Goal: Task Accomplishment & Management: Complete application form

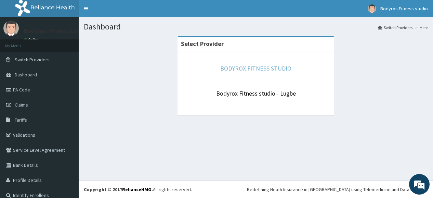
click at [249, 66] on link "BODYROX FITNESS STUDIO" at bounding box center [255, 68] width 71 height 8
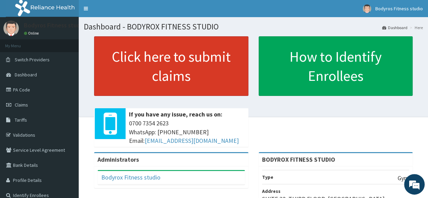
click at [167, 56] on link "Click here to submit claims" at bounding box center [171, 66] width 154 height 60
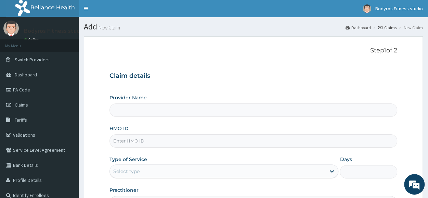
type input "BODYROX FITNESS STUDIO"
type input "1"
click at [150, 135] on input "HMO ID" at bounding box center [253, 140] width 288 height 13
type input "AIP/10038/A"
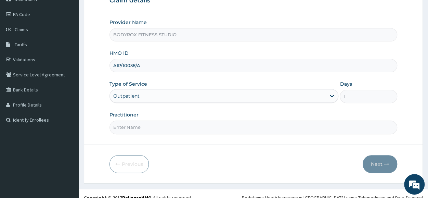
scroll to position [82, 0]
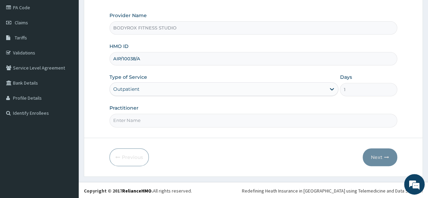
click at [170, 116] on input "Practitioner" at bounding box center [253, 120] width 288 height 13
type input "BODYROX"
click at [373, 155] on button "Next" at bounding box center [380, 157] width 35 height 18
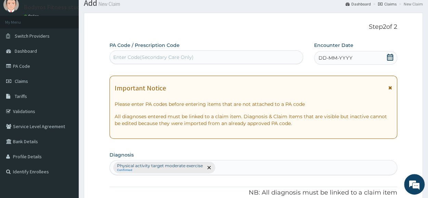
scroll to position [0, 0]
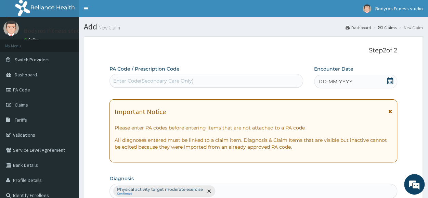
click at [130, 78] on div "Enter Code(Secondary Care Only)" at bounding box center [153, 80] width 80 height 7
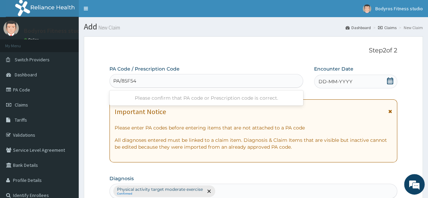
type input "PA/85F547"
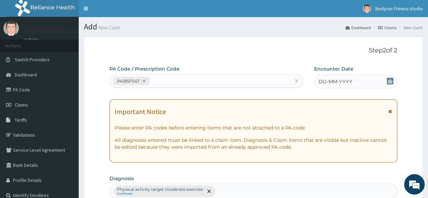
click at [387, 81] on icon at bounding box center [390, 80] width 7 height 7
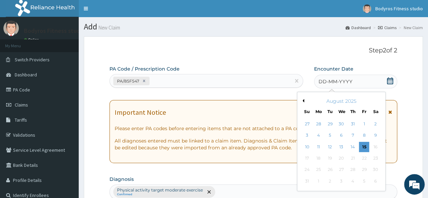
click at [303, 100] on button "Previous Month" at bounding box center [302, 100] width 3 height 3
click at [322, 148] on div "16" at bounding box center [318, 147] width 10 height 10
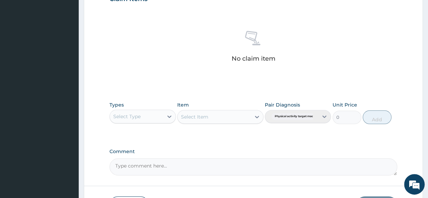
scroll to position [294, 0]
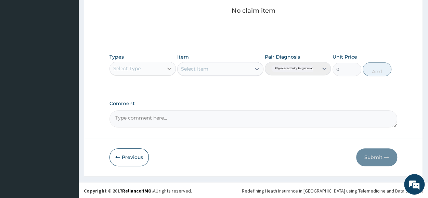
click at [166, 66] on icon at bounding box center [169, 68] width 7 height 7
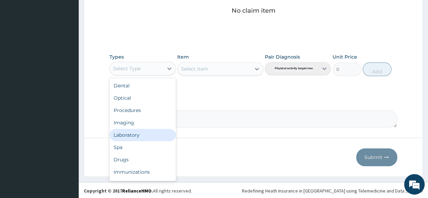
scroll to position [23, 0]
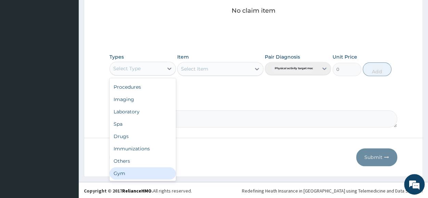
click at [132, 171] on div "Gym" at bounding box center [142, 173] width 66 height 12
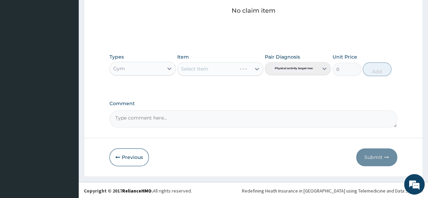
click at [259, 67] on div "Select Item" at bounding box center [220, 69] width 86 height 14
click at [257, 67] on icon at bounding box center [256, 68] width 7 height 7
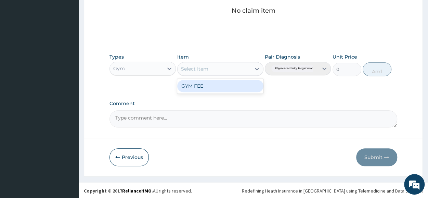
click at [228, 87] on div "GYM FEE" at bounding box center [220, 86] width 86 height 12
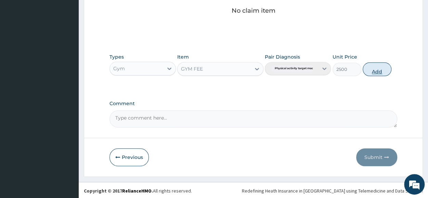
click at [376, 69] on button "Add" at bounding box center [377, 69] width 29 height 14
type input "0"
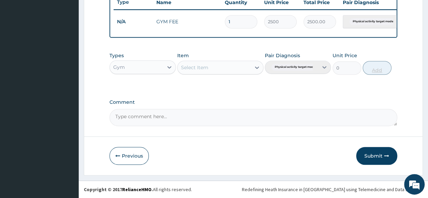
scroll to position [267, 0]
click at [372, 155] on button "Submit" at bounding box center [376, 156] width 41 height 18
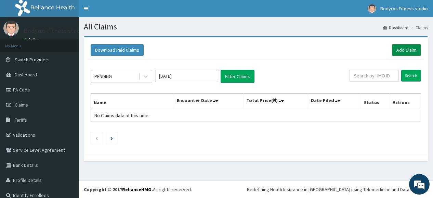
click at [406, 51] on link "Add Claim" at bounding box center [406, 50] width 29 height 12
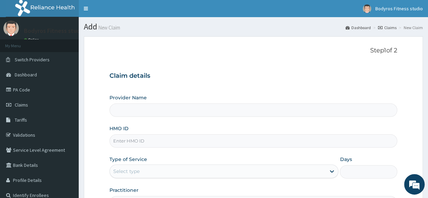
type input "BODYROX FITNESS STUDIO"
type input "1"
click at [122, 141] on input "HMO ID" at bounding box center [253, 140] width 288 height 13
type input "SBL/10411/B"
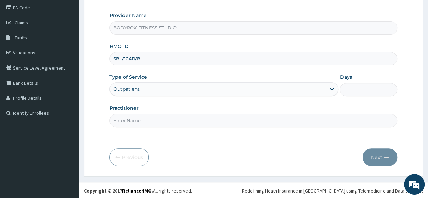
click at [154, 117] on input "Practitioner" at bounding box center [253, 120] width 288 height 13
type input "BODYROX"
click at [378, 155] on button "Next" at bounding box center [380, 157] width 35 height 18
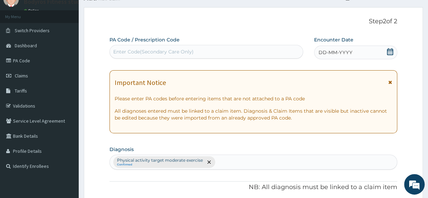
scroll to position [0, 0]
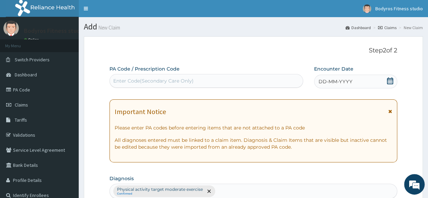
click at [204, 82] on div "Enter Code(Secondary Care Only)" at bounding box center [206, 80] width 193 height 11
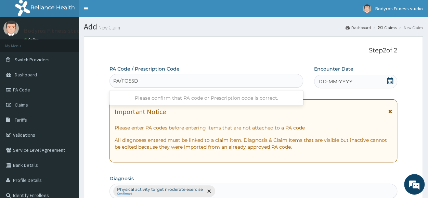
type input "PA/FO55DD"
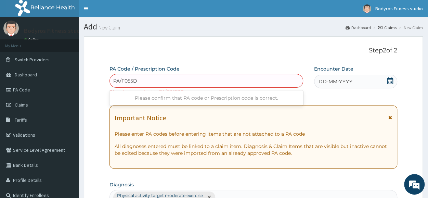
type input "PA/F055DD"
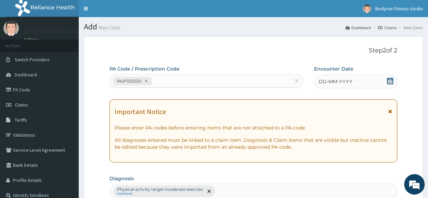
click at [390, 80] on icon at bounding box center [390, 80] width 7 height 7
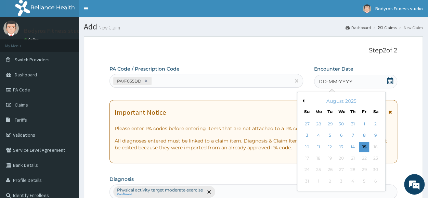
click at [302, 101] on button "Previous Month" at bounding box center [302, 100] width 3 height 3
click at [316, 150] on div "16" at bounding box center [318, 147] width 10 height 10
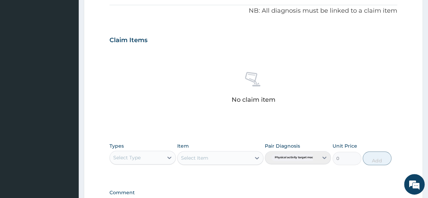
scroll to position [294, 0]
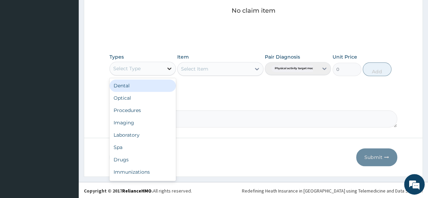
click at [170, 67] on icon at bounding box center [169, 68] width 7 height 7
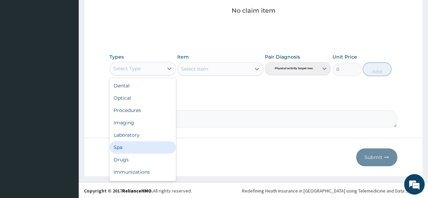
scroll to position [23, 0]
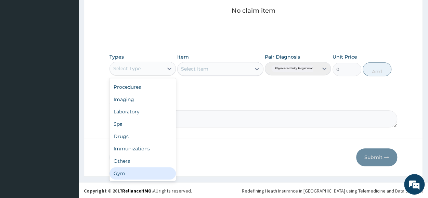
click at [131, 168] on div "Gym" at bounding box center [142, 173] width 66 height 12
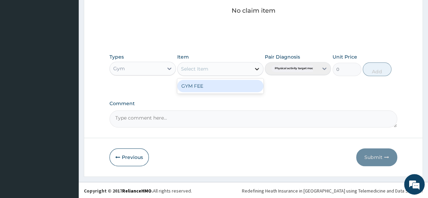
click at [257, 69] on icon at bounding box center [256, 68] width 7 height 7
drag, startPoint x: 247, startPoint y: 85, endPoint x: 250, endPoint y: 81, distance: 5.6
click at [250, 81] on div "GYM FEE" at bounding box center [220, 86] width 86 height 12
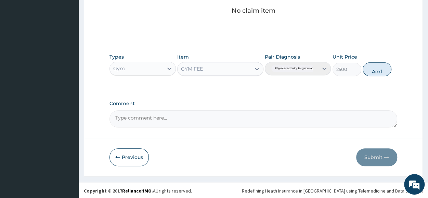
click at [372, 66] on button "Add" at bounding box center [377, 69] width 29 height 14
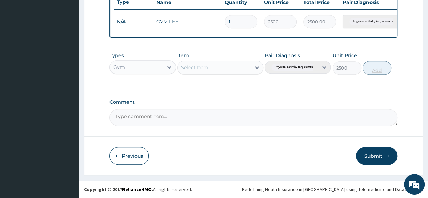
type input "0"
click at [370, 156] on button "Submit" at bounding box center [376, 156] width 41 height 18
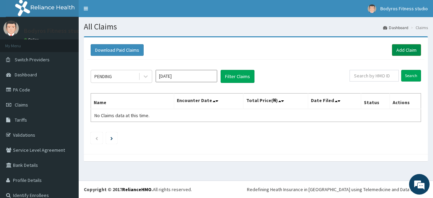
click at [401, 51] on link "Add Claim" at bounding box center [406, 50] width 29 height 12
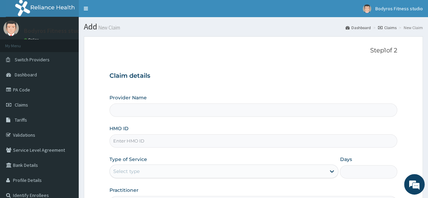
type input "BODYROX FITNESS STUDIO"
type input "1"
click at [161, 141] on input "HMO ID" at bounding box center [253, 140] width 288 height 13
click at [162, 141] on input "HMO ID" at bounding box center [253, 140] width 288 height 13
paste input "PWC/10380/A"
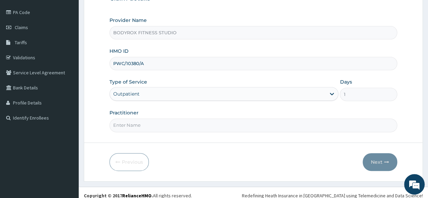
scroll to position [82, 0]
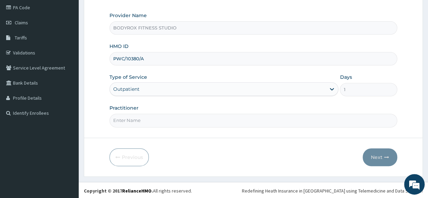
type input "PWC/10380/A"
click at [179, 122] on input "Practitioner" at bounding box center [253, 120] width 288 height 13
type input "BODYROX"
click at [377, 156] on button "Next" at bounding box center [380, 157] width 35 height 18
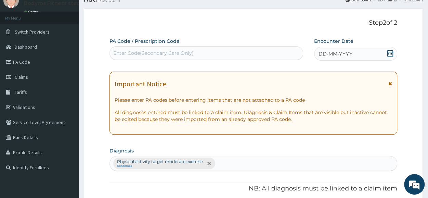
scroll to position [0, 0]
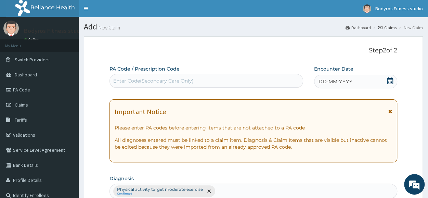
click at [141, 75] on div "Enter Code(Secondary Care Only)" at bounding box center [206, 80] width 193 height 11
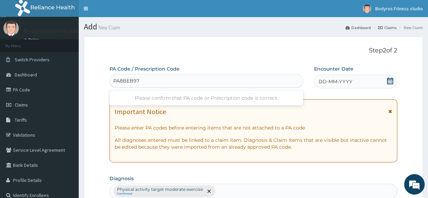
click at [121, 82] on input "PA8BEB97" at bounding box center [126, 80] width 26 height 7
type input "PA/8BEB97"
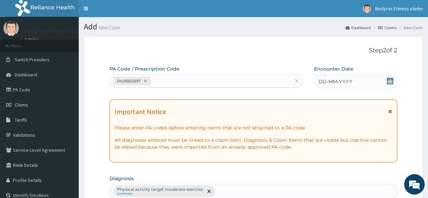
click at [390, 82] on icon at bounding box center [390, 80] width 7 height 7
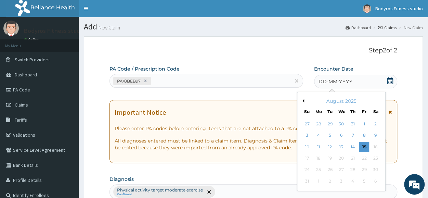
click at [303, 101] on button "Previous Month" at bounding box center [302, 100] width 3 height 3
click at [318, 147] on div "16" at bounding box center [318, 147] width 10 height 10
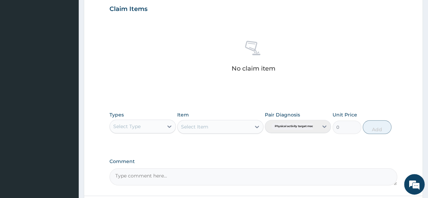
scroll to position [294, 0]
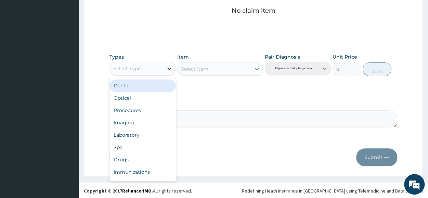
click at [170, 63] on div at bounding box center [169, 68] width 12 height 12
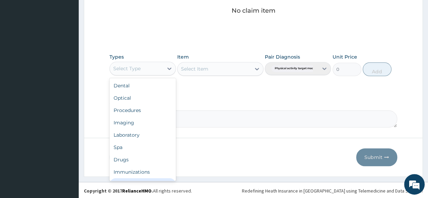
scroll to position [23, 0]
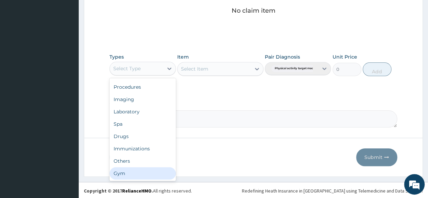
click at [138, 173] on div "Gym" at bounding box center [142, 173] width 66 height 12
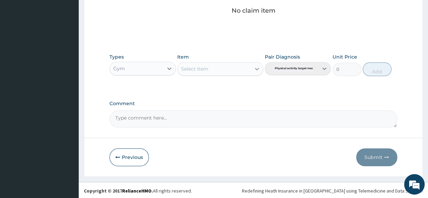
click at [257, 67] on icon at bounding box center [256, 68] width 7 height 7
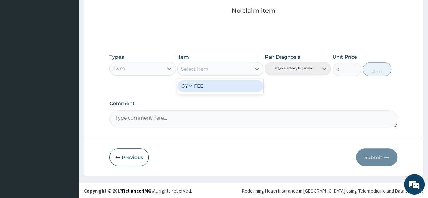
click at [246, 87] on div "GYM FEE" at bounding box center [220, 86] width 86 height 12
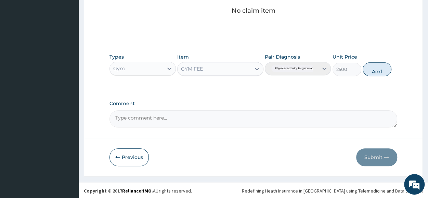
click at [382, 67] on button "Add" at bounding box center [377, 69] width 29 height 14
type input "0"
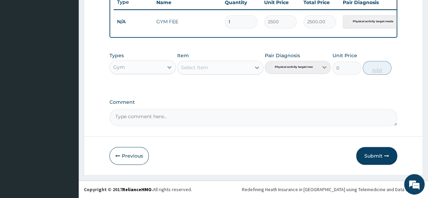
scroll to position [267, 0]
click at [376, 156] on button "Submit" at bounding box center [376, 156] width 41 height 18
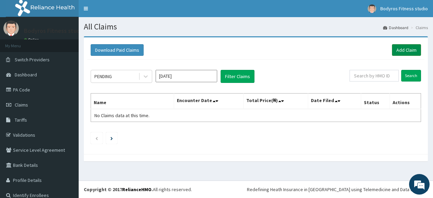
click at [403, 50] on link "Add Claim" at bounding box center [406, 50] width 29 height 12
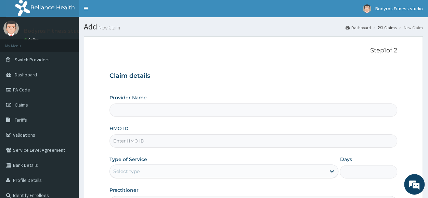
type input "BODYROX FITNESS STUDIO"
type input "1"
click at [157, 138] on input "HMO ID" at bounding box center [253, 140] width 288 height 13
type input "GTB/10315/A"
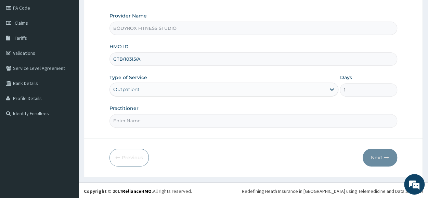
scroll to position [82, 0]
click at [148, 118] on input "Practitioner" at bounding box center [253, 120] width 288 height 13
type input "BODYROX"
click at [375, 155] on button "Next" at bounding box center [380, 157] width 35 height 18
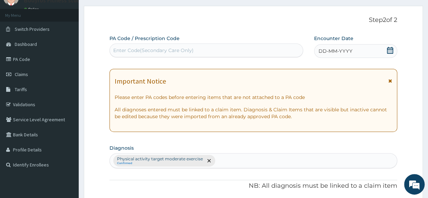
scroll to position [0, 0]
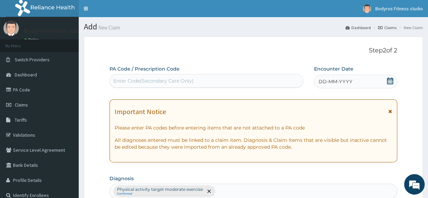
click at [229, 76] on div "Enter Code(Secondary Care Only)" at bounding box center [206, 80] width 193 height 11
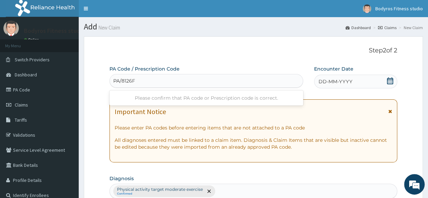
type input "PA/8126F2"
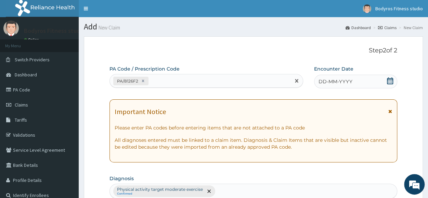
click at [392, 80] on icon at bounding box center [390, 80] width 7 height 7
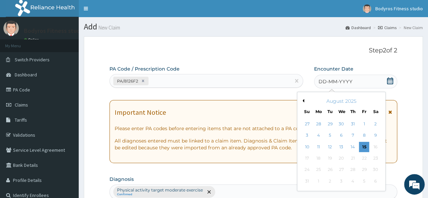
click at [303, 100] on button "Previous Month" at bounding box center [302, 100] width 3 height 3
click at [321, 144] on div "16" at bounding box center [318, 147] width 10 height 10
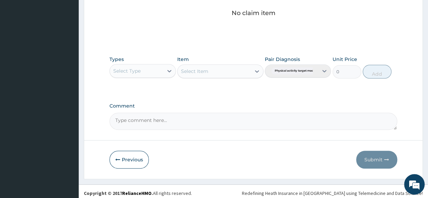
scroll to position [294, 0]
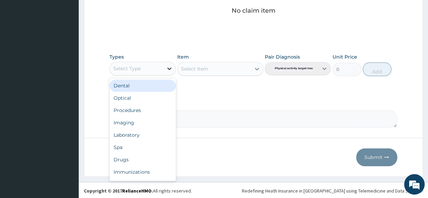
click at [168, 66] on icon at bounding box center [169, 68] width 7 height 7
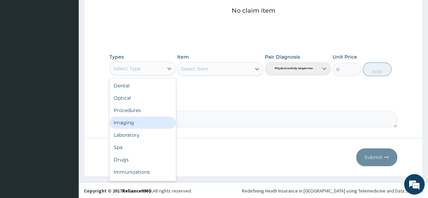
scroll to position [23, 0]
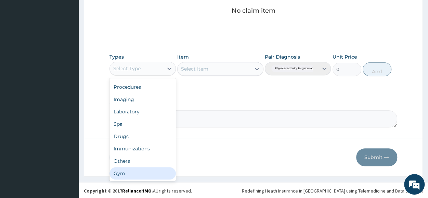
click at [141, 168] on div "Gym" at bounding box center [142, 173] width 66 height 12
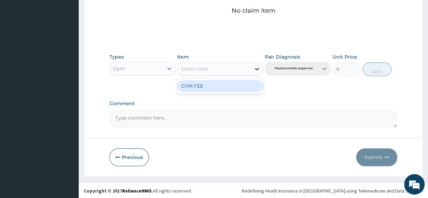
click at [258, 68] on icon at bounding box center [257, 69] width 4 height 2
click at [232, 85] on div "GYM FEE" at bounding box center [220, 86] width 86 height 12
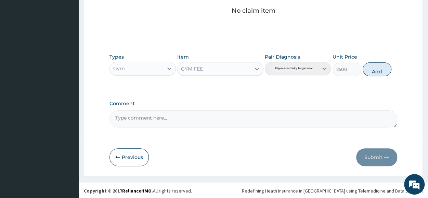
click at [369, 66] on button "Add" at bounding box center [377, 69] width 29 height 14
type input "0"
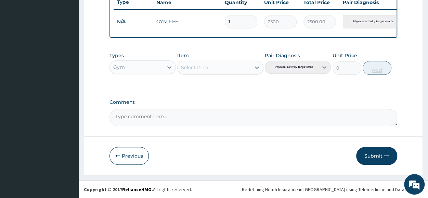
scroll to position [267, 0]
click at [373, 158] on button "Submit" at bounding box center [376, 156] width 41 height 18
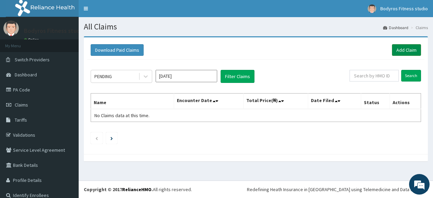
click at [393, 46] on link "Add Claim" at bounding box center [406, 50] width 29 height 12
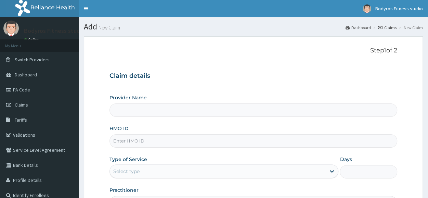
type input "BODYROX FITNESS STUDIO"
type input "1"
click at [155, 143] on input "HMO ID" at bounding box center [253, 140] width 288 height 13
type input "SBL/10411/B"
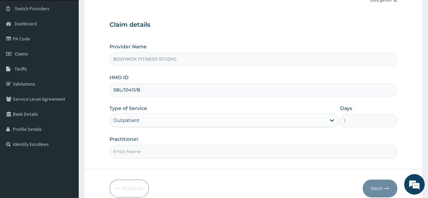
scroll to position [82, 0]
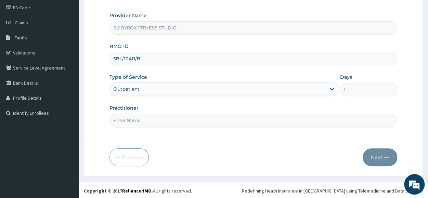
click at [167, 119] on input "Practitioner" at bounding box center [253, 120] width 288 height 13
type input "BODYROX"
click at [372, 157] on button "Next" at bounding box center [380, 157] width 35 height 18
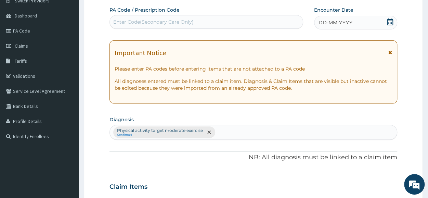
scroll to position [0, 0]
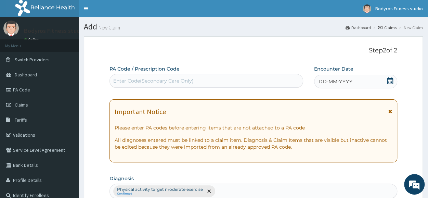
click at [171, 78] on div "Enter Code(Secondary Care Only)" at bounding box center [153, 80] width 80 height 7
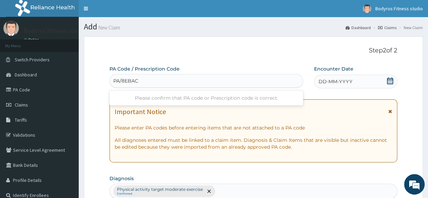
type input "PA/8EBACE"
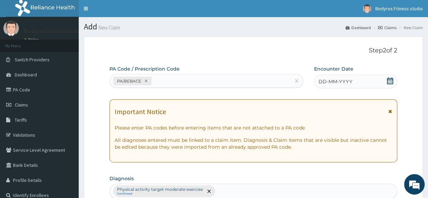
click at [392, 80] on icon at bounding box center [390, 80] width 6 height 7
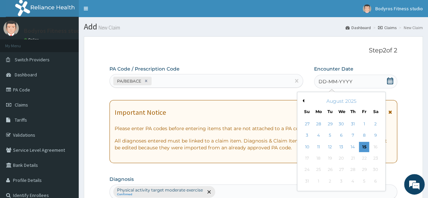
click at [300, 100] on div "August 2025" at bounding box center [341, 100] width 82 height 7
click at [303, 99] on button "Previous Month" at bounding box center [302, 100] width 3 height 3
click at [329, 149] on div "17" at bounding box center [330, 147] width 10 height 10
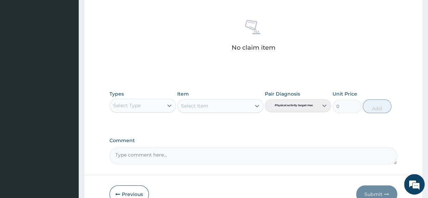
scroll to position [294, 0]
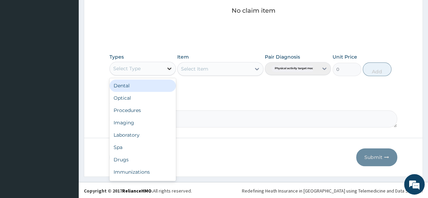
click at [168, 67] on icon at bounding box center [169, 68] width 4 height 2
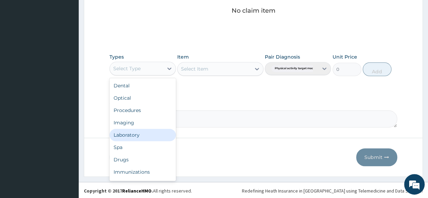
scroll to position [23, 0]
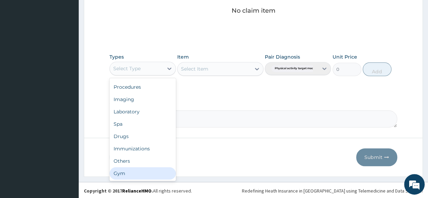
click at [144, 172] on div "Gym" at bounding box center [142, 173] width 66 height 12
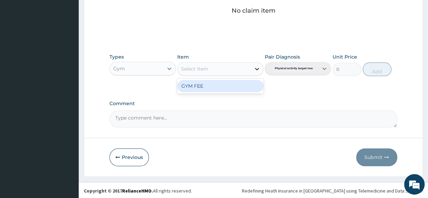
click at [259, 68] on icon at bounding box center [256, 68] width 7 height 7
click at [244, 86] on div "GYM FEE" at bounding box center [220, 86] width 86 height 12
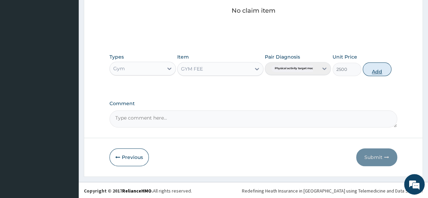
click at [385, 68] on button "Add" at bounding box center [377, 69] width 29 height 14
type input "0"
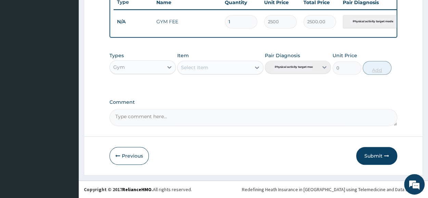
scroll to position [267, 0]
click at [370, 153] on button "Submit" at bounding box center [376, 156] width 41 height 18
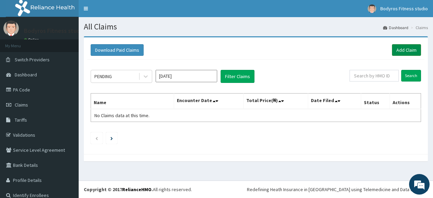
click at [408, 50] on link "Add Claim" at bounding box center [406, 50] width 29 height 12
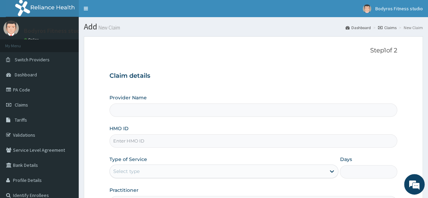
type input "BODYROX FITNESS STUDIO"
type input "1"
click at [139, 139] on input "HMO ID" at bounding box center [253, 140] width 288 height 13
type input "AIP/10038/A"
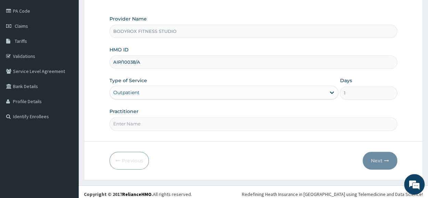
scroll to position [82, 0]
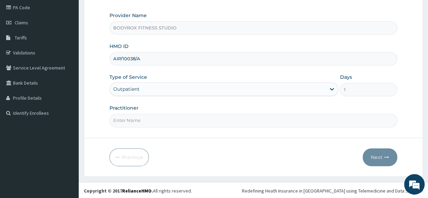
click at [136, 120] on input "Practitioner" at bounding box center [253, 120] width 288 height 13
type input "BODYROX"
click at [368, 155] on button "Next" at bounding box center [380, 157] width 35 height 18
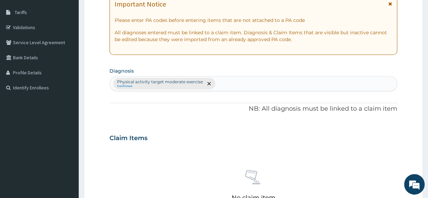
scroll to position [0, 0]
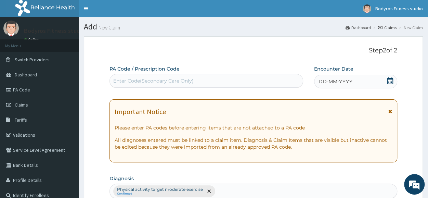
click at [207, 79] on div "Enter Code(Secondary Care Only)" at bounding box center [206, 80] width 193 height 11
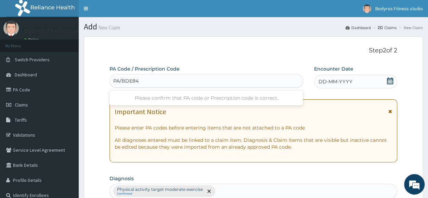
type input "PA/BDE848"
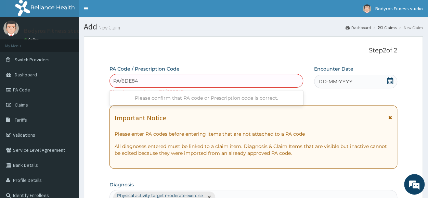
type input "PA/6DE848"
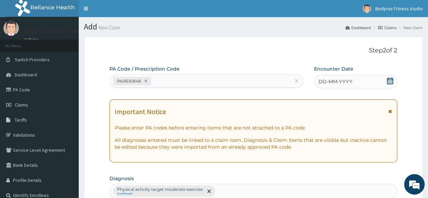
click at [393, 79] on icon at bounding box center [390, 80] width 6 height 7
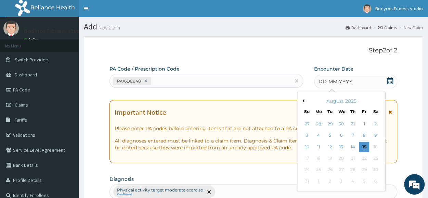
click at [301, 102] on button "Previous Month" at bounding box center [302, 100] width 3 height 3
click at [333, 146] on div "17" at bounding box center [330, 147] width 10 height 10
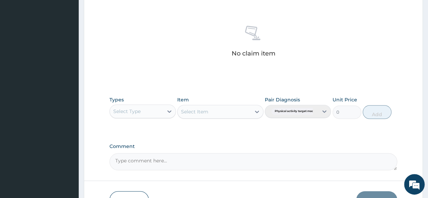
scroll to position [294, 0]
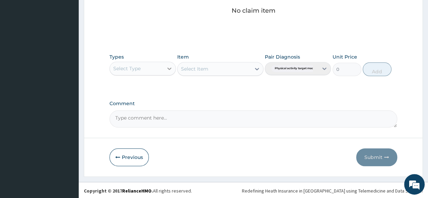
click at [169, 66] on icon at bounding box center [169, 68] width 7 height 7
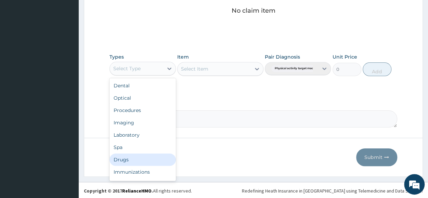
scroll to position [23, 0]
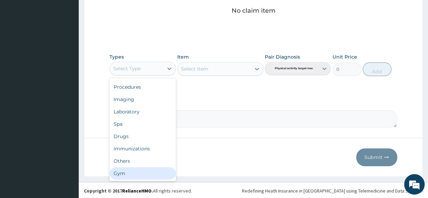
click at [140, 170] on div "Gym" at bounding box center [142, 173] width 66 height 12
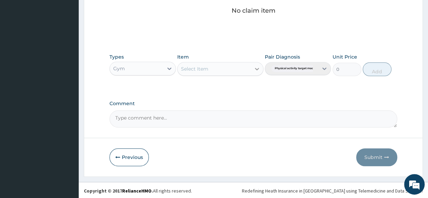
click at [258, 68] on icon at bounding box center [257, 69] width 4 height 2
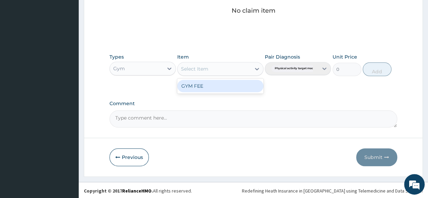
click at [216, 88] on div "GYM FEE" at bounding box center [220, 86] width 86 height 12
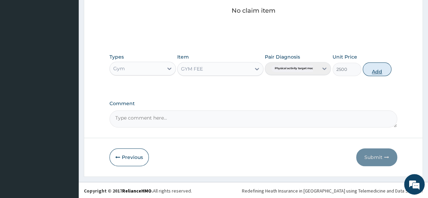
click at [369, 69] on button "Add" at bounding box center [377, 69] width 29 height 14
type input "0"
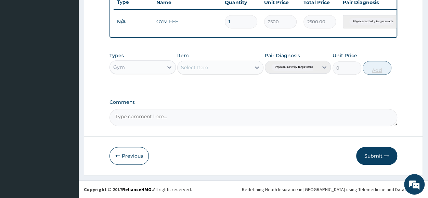
scroll to position [267, 0]
click at [376, 154] on button "Submit" at bounding box center [376, 156] width 41 height 18
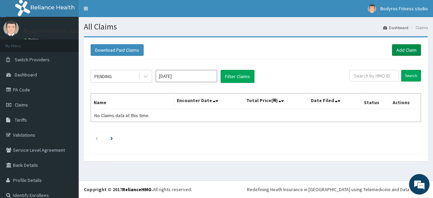
click at [397, 50] on link "Add Claim" at bounding box center [406, 50] width 29 height 12
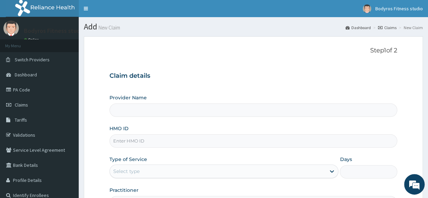
type input "BODYROX FITNESS STUDIO"
type input "1"
click at [152, 140] on input "HMO ID" at bounding box center [253, 140] width 288 height 13
click at [151, 142] on input "CMS" at bounding box center [253, 140] width 288 height 13
type input "CMS/10002/A"
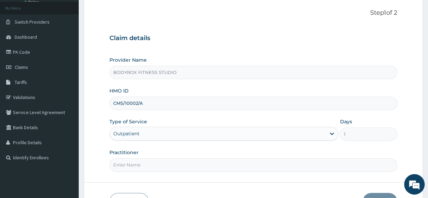
scroll to position [82, 0]
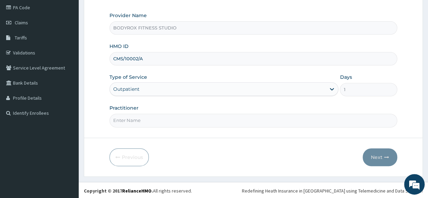
click at [148, 119] on input "Practitioner" at bounding box center [253, 120] width 288 height 13
type input "BODYROX"
click at [366, 158] on button "Next" at bounding box center [380, 157] width 35 height 18
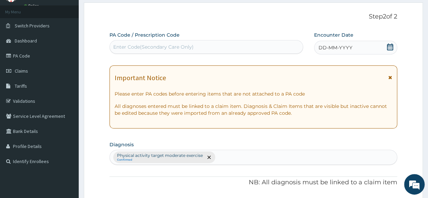
scroll to position [0, 0]
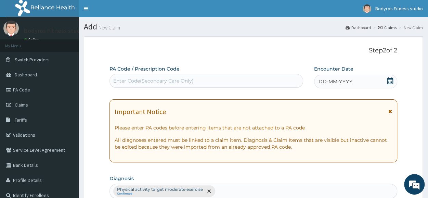
click at [143, 78] on div "Enter Code(Secondary Care Only)" at bounding box center [153, 80] width 80 height 7
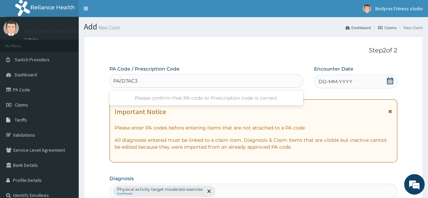
type input "PA/D7AC38"
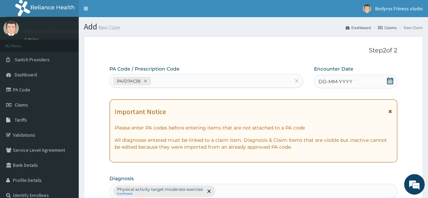
click at [389, 80] on icon at bounding box center [390, 80] width 7 height 7
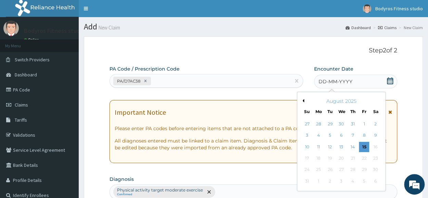
click at [302, 99] on button "Previous Month" at bounding box center [302, 100] width 3 height 3
click at [302, 102] on button "Previous Month" at bounding box center [302, 100] width 3 height 3
click at [330, 146] on div "17" at bounding box center [330, 147] width 10 height 10
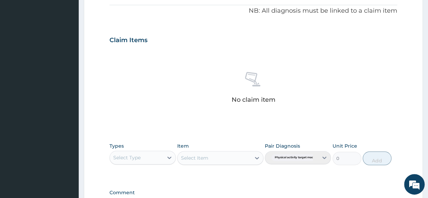
scroll to position [294, 0]
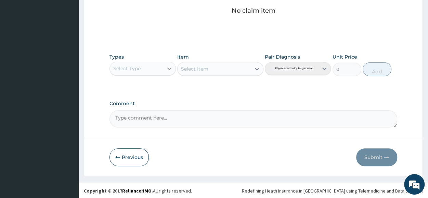
click at [167, 65] on icon at bounding box center [169, 68] width 7 height 7
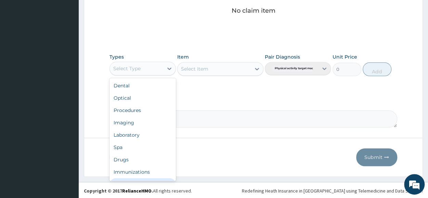
scroll to position [23, 0]
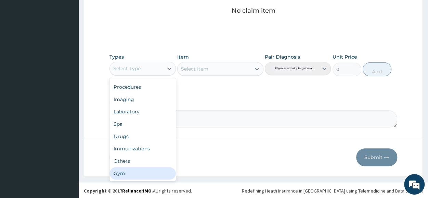
click at [142, 173] on div "Gym" at bounding box center [142, 173] width 66 height 12
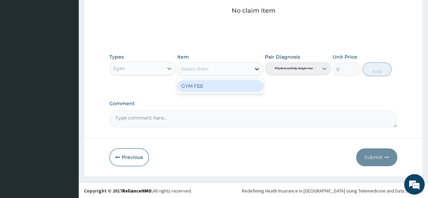
click at [257, 67] on icon at bounding box center [256, 68] width 7 height 7
click at [222, 85] on div "GYM FEE" at bounding box center [220, 86] width 86 height 12
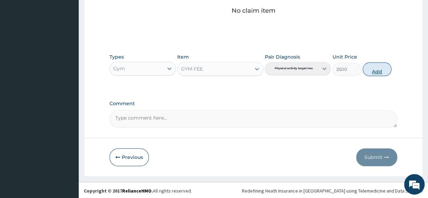
click at [376, 71] on button "Add" at bounding box center [377, 69] width 29 height 14
type input "0"
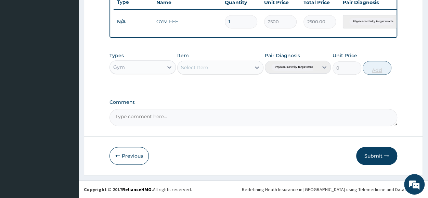
scroll to position [267, 0]
click at [375, 152] on button "Submit" at bounding box center [376, 156] width 41 height 18
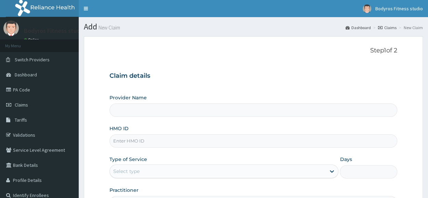
type input "BODYROX FITNESS STUDIO"
type input "1"
click at [144, 142] on input "HMO ID" at bounding box center [253, 140] width 288 height 13
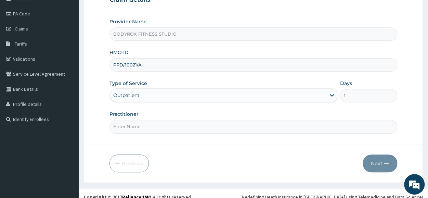
scroll to position [82, 0]
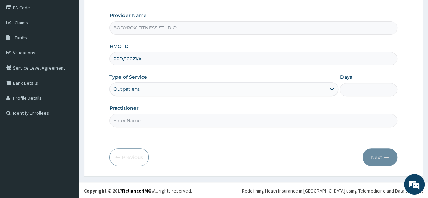
type input "PPD/10021/A"
click at [143, 120] on input "Practitioner" at bounding box center [253, 120] width 288 height 13
type input "BODYROX"
click at [374, 154] on button "Next" at bounding box center [380, 157] width 35 height 18
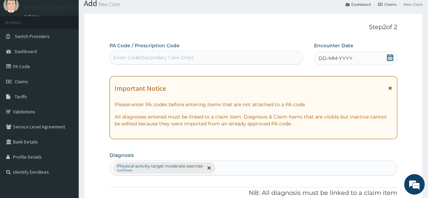
scroll to position [0, 0]
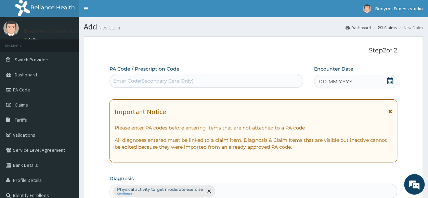
click at [147, 80] on div "Enter Code(Secondary Care Only)" at bounding box center [153, 80] width 80 height 7
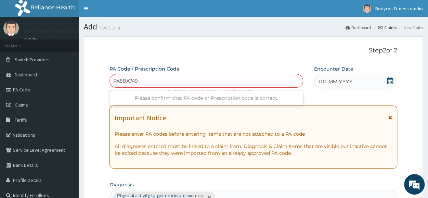
click at [120, 81] on input "PA5BA749" at bounding box center [125, 80] width 25 height 7
type input "PA/5BA749"
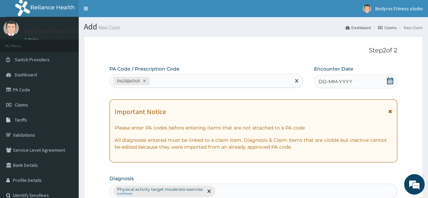
click at [389, 78] on icon at bounding box center [390, 80] width 6 height 7
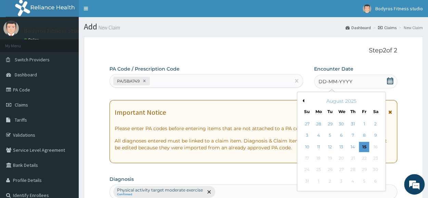
click at [303, 100] on button "Previous Month" at bounding box center [302, 100] width 3 height 3
click at [335, 148] on div "17" at bounding box center [330, 147] width 10 height 10
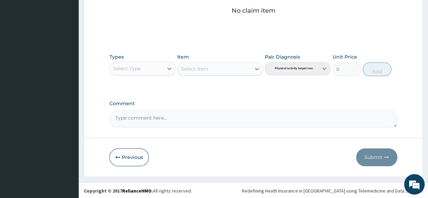
scroll to position [294, 0]
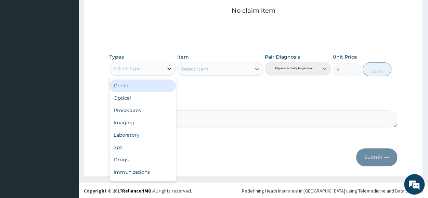
click at [169, 67] on icon at bounding box center [169, 68] width 7 height 7
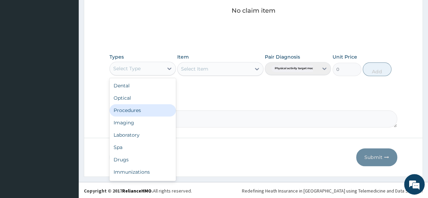
scroll to position [23, 0]
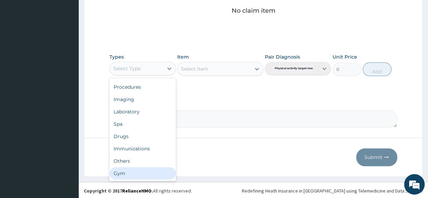
click at [154, 169] on div "Gym" at bounding box center [142, 173] width 66 height 12
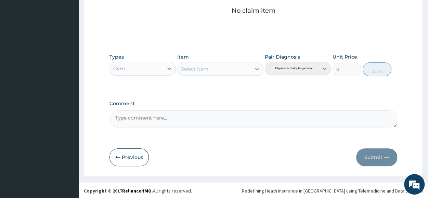
click at [256, 65] on icon at bounding box center [256, 68] width 7 height 7
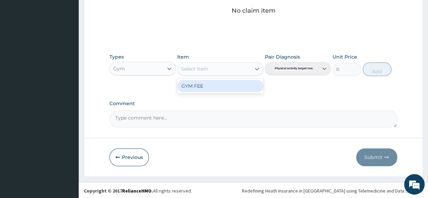
click at [239, 85] on div "GYM FEE" at bounding box center [220, 86] width 86 height 12
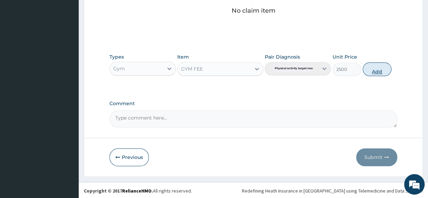
click at [370, 67] on button "Add" at bounding box center [377, 69] width 29 height 14
type input "0"
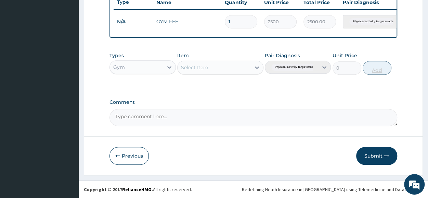
scroll to position [267, 0]
click at [372, 158] on button "Submit" at bounding box center [376, 156] width 41 height 18
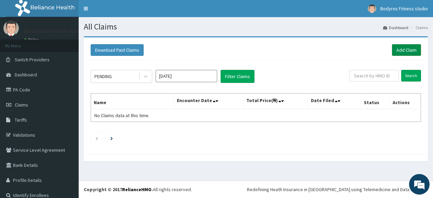
click at [400, 48] on link "Add Claim" at bounding box center [406, 50] width 29 height 12
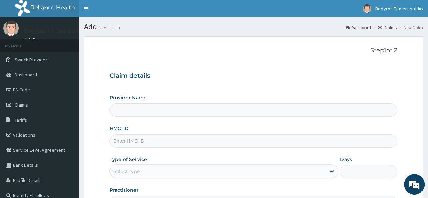
type input "BODYROX FITNESS STUDIO"
type input "1"
click at [172, 141] on input "HMO ID" at bounding box center [253, 140] width 288 height 13
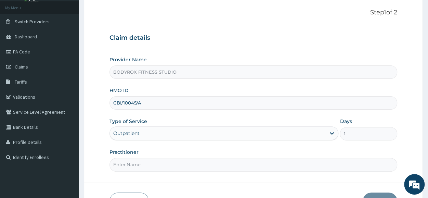
scroll to position [82, 0]
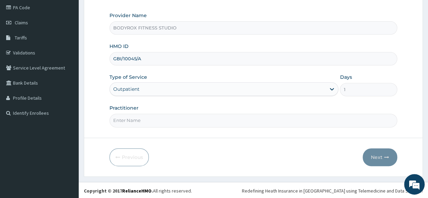
type input "GBI/10045/A"
click at [149, 116] on input "Practitioner" at bounding box center [253, 120] width 288 height 13
type input "BODYROX"
click at [135, 57] on input "GBI/10045/A" at bounding box center [253, 58] width 288 height 13
type input "GBI/10043/A"
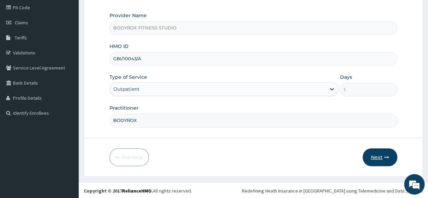
click at [381, 158] on button "Next" at bounding box center [380, 157] width 35 height 18
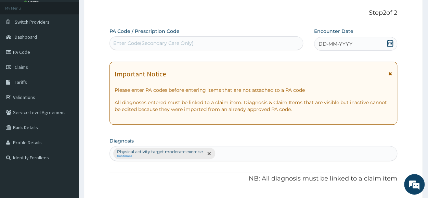
scroll to position [0, 0]
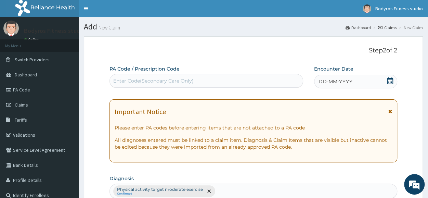
click at [167, 81] on div "Enter Code(Secondary Care Only)" at bounding box center [153, 80] width 80 height 7
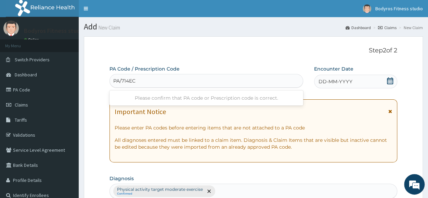
type input "PA/714ECA"
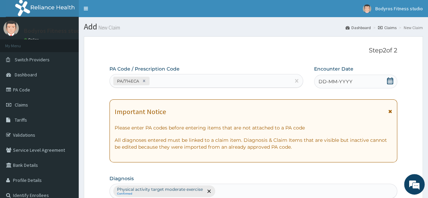
click at [390, 80] on icon at bounding box center [390, 80] width 7 height 7
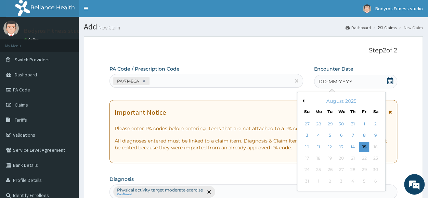
click at [302, 101] on button "Previous Month" at bounding box center [302, 100] width 3 height 3
click at [331, 146] on div "17" at bounding box center [330, 147] width 10 height 10
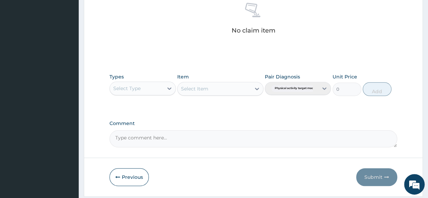
scroll to position [294, 0]
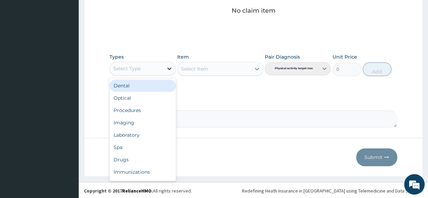
click at [164, 64] on div at bounding box center [169, 68] width 12 height 12
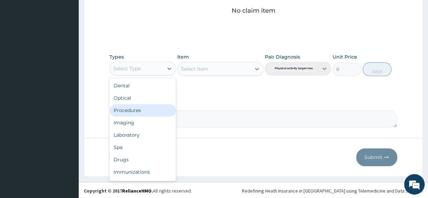
scroll to position [23, 0]
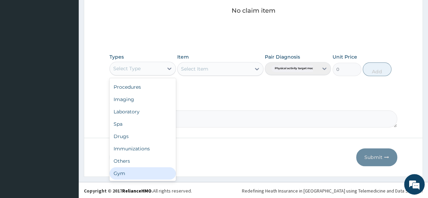
click at [125, 177] on div "Gym" at bounding box center [142, 173] width 66 height 12
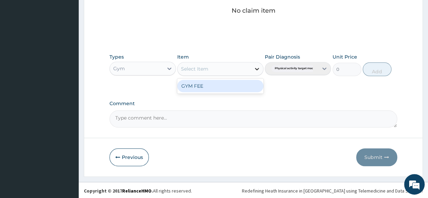
click at [257, 66] on icon at bounding box center [256, 68] width 7 height 7
click at [242, 82] on div "GYM FEE" at bounding box center [220, 86] width 86 height 12
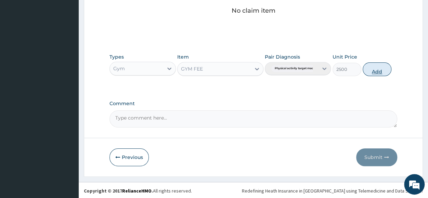
click at [380, 68] on button "Add" at bounding box center [377, 69] width 29 height 14
type input "0"
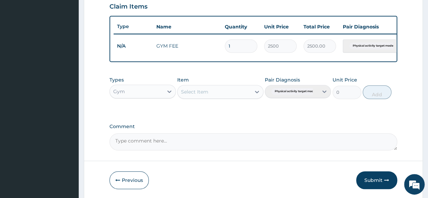
scroll to position [267, 0]
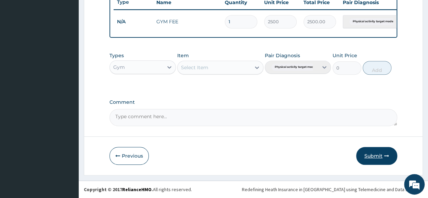
click at [376, 156] on button "Submit" at bounding box center [376, 156] width 41 height 18
